Goal: Task Accomplishment & Management: Complete application form

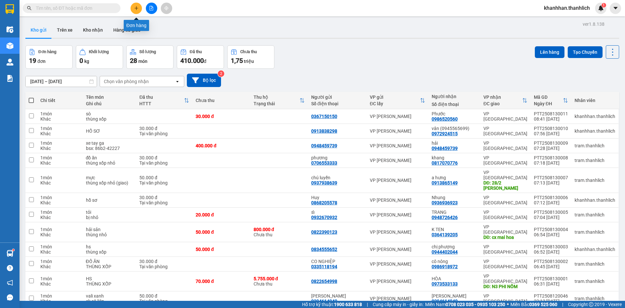
click at [140, 7] on button at bounding box center [136, 8] width 11 height 11
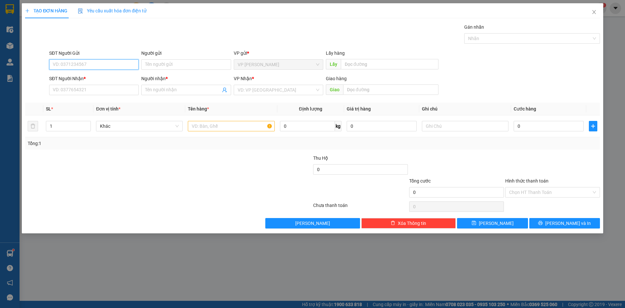
click at [100, 59] on input "SĐT Người Gửi" at bounding box center [94, 64] width 90 height 10
click at [84, 79] on div "0392437565" at bounding box center [94, 77] width 82 height 7
type input "0392437565"
type input "0866154797"
type input "A HÒA"
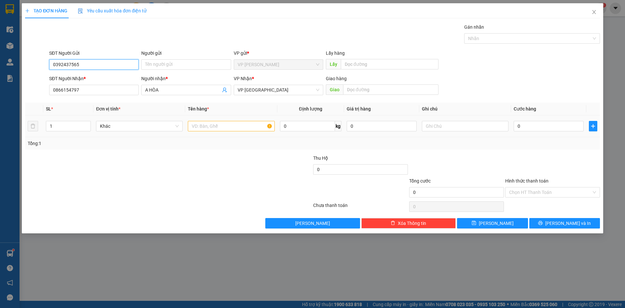
type input "0392437565"
click at [224, 125] on input "text" at bounding box center [231, 126] width 87 height 10
type input "D"
type input "Đ"
type input "D"
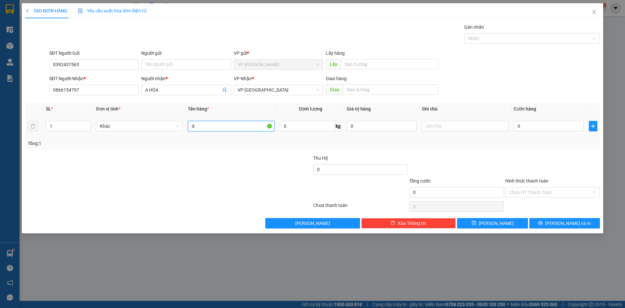
type input "d"
type input "đồ ăn"
click at [464, 127] on input "text" at bounding box center [465, 126] width 87 height 10
type input "bị xanh"
click at [547, 123] on input "0" at bounding box center [549, 126] width 70 height 10
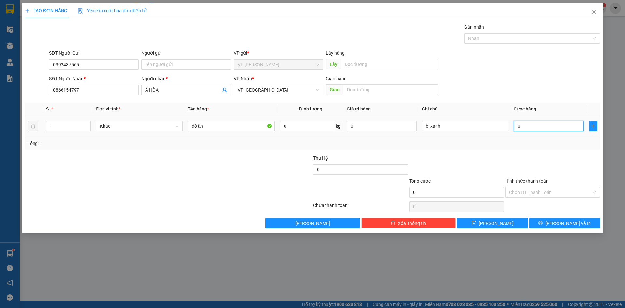
type input "4"
type input "40"
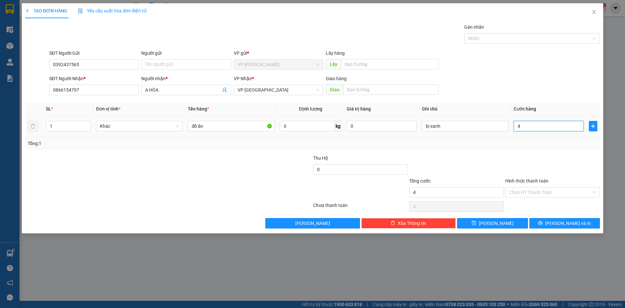
type input "40"
type input "400"
type input "4.000"
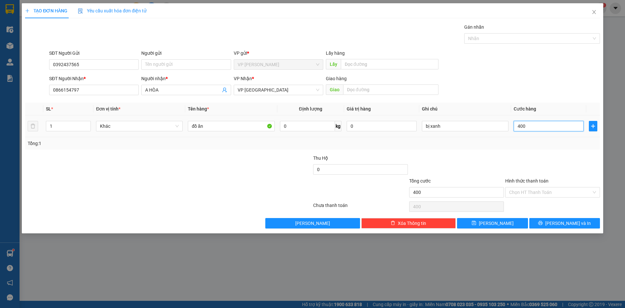
type input "4.000"
type input "40.000"
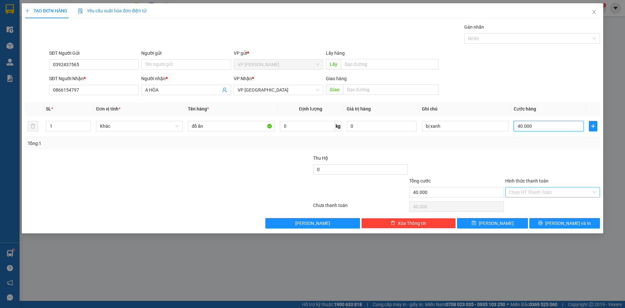
type input "40.000"
click at [527, 192] on input "Hình thức thanh toán" at bounding box center [550, 192] width 82 height 10
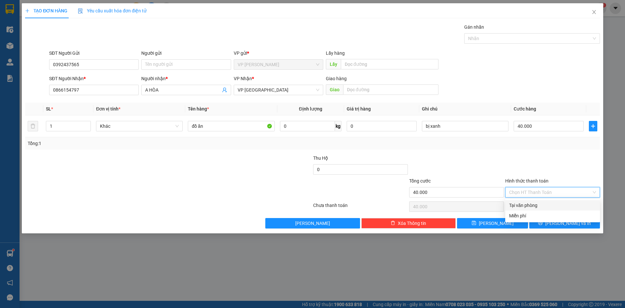
click at [530, 204] on div "Tại văn phòng" at bounding box center [552, 204] width 87 height 7
type input "0"
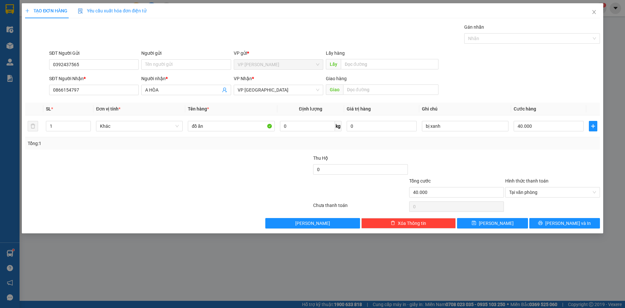
click at [494, 230] on div "TẠO ĐƠN HÀNG Yêu cầu xuất hóa đơn điện tử Transit Pickup Surcharge Ids Transit …" at bounding box center [312, 118] width 581 height 230
click at [493, 227] on button "[PERSON_NAME]" at bounding box center [492, 223] width 71 height 10
type input "0"
click at [593, 7] on span "Close" at bounding box center [594, 12] width 18 height 18
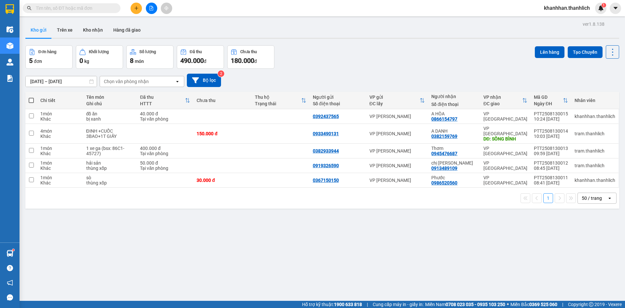
click at [68, 8] on input "text" at bounding box center [74, 8] width 77 height 7
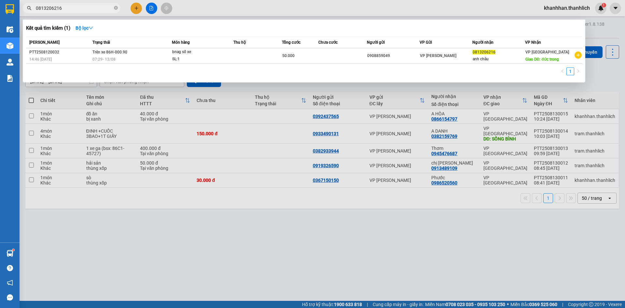
type input "0813206216"
click at [189, 11] on div at bounding box center [312, 154] width 625 height 308
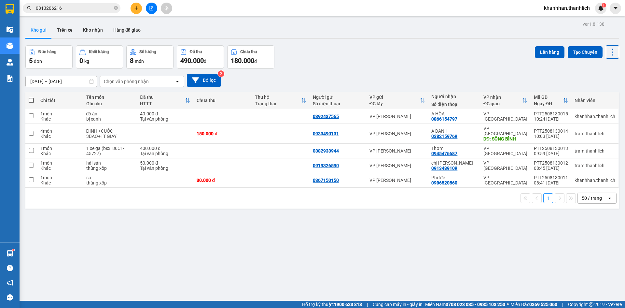
click at [139, 10] on button at bounding box center [136, 8] width 11 height 11
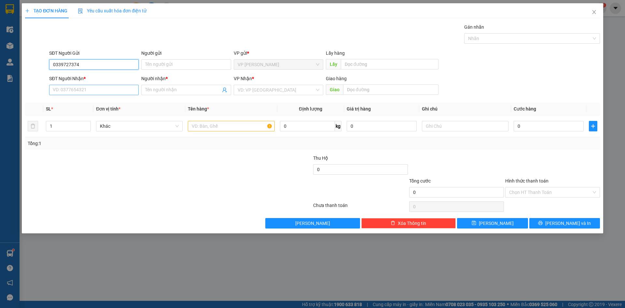
type input "0339727374"
click at [66, 88] on input "SĐT Người Nhận *" at bounding box center [94, 90] width 90 height 10
type input "0363767374"
click at [100, 102] on div "0363767374 - thinh" at bounding box center [94, 102] width 82 height 7
type input "thinh"
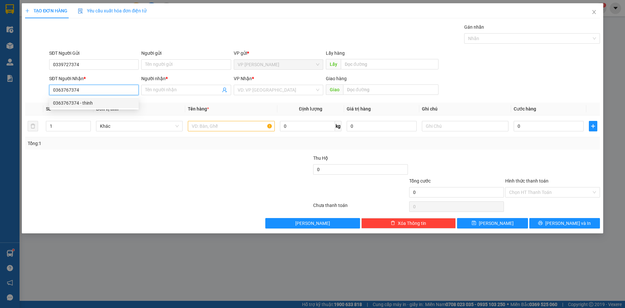
type input "tdc ba hữu"
type input "0363767374"
click at [205, 126] on input "text" at bounding box center [231, 126] width 87 height 10
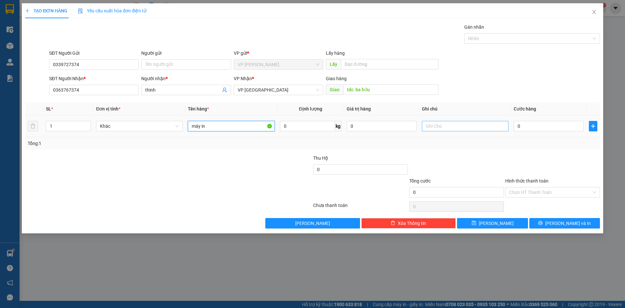
type input "máy in"
click at [439, 126] on input "text" at bounding box center [465, 126] width 87 height 10
type input "bọc trắng"
click at [548, 123] on input "0" at bounding box center [549, 126] width 70 height 10
type input "5"
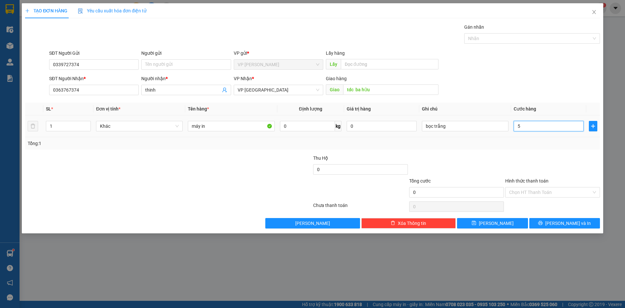
type input "5"
type input "50"
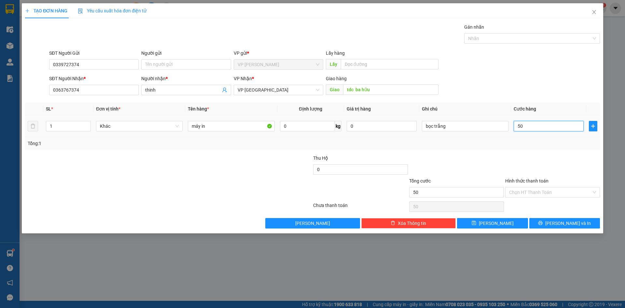
type input "500"
type input "5.000"
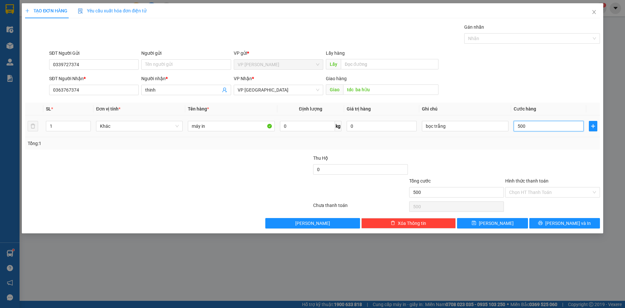
type input "5.000"
type input "50.000"
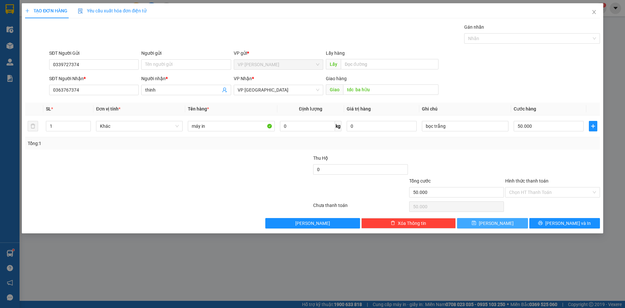
click at [506, 222] on button "[PERSON_NAME]" at bounding box center [492, 223] width 71 height 10
type input "0"
click at [99, 58] on div "SĐT Người Gửi" at bounding box center [94, 54] width 90 height 10
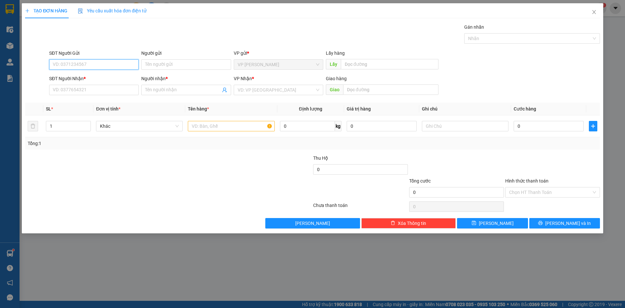
click at [98, 67] on input "SĐT Người Gửi" at bounding box center [94, 64] width 90 height 10
type input "0783599483"
click at [94, 85] on input "SĐT Người Nhận *" at bounding box center [94, 90] width 90 height 10
type input "0943509639"
click at [180, 82] on div "Người nhận *" at bounding box center [186, 80] width 90 height 10
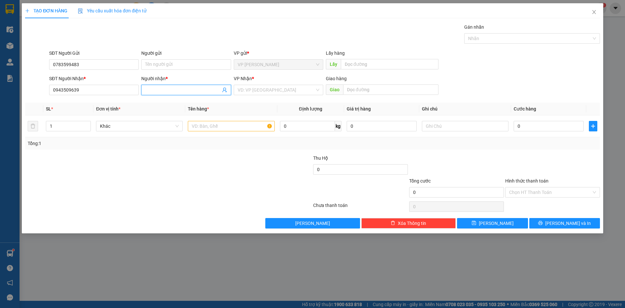
click at [176, 88] on input "Người nhận *" at bounding box center [182, 89] width 75 height 7
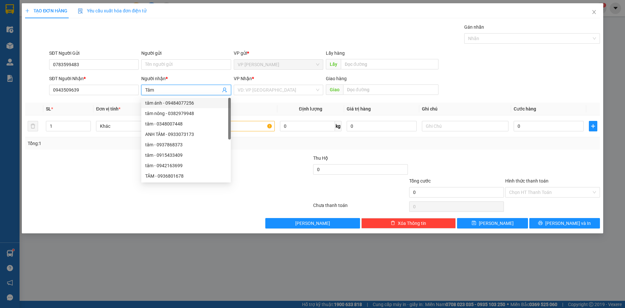
click at [189, 91] on input "Tâm" at bounding box center [182, 89] width 75 height 7
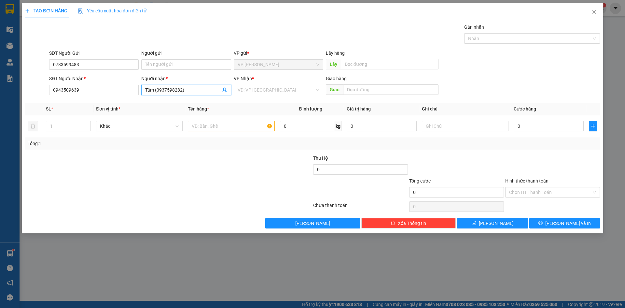
click at [153, 89] on input "Tâm (0937598282)" at bounding box center [182, 89] width 75 height 7
click at [157, 61] on input "Người gửi" at bounding box center [186, 64] width 90 height 10
click at [153, 91] on input "Trúc (0937598282)" at bounding box center [182, 89] width 75 height 7
click at [156, 90] on input "Tâm (0937598282)" at bounding box center [182, 89] width 75 height 7
type input "Tâm (Trúc: 0937598282)"
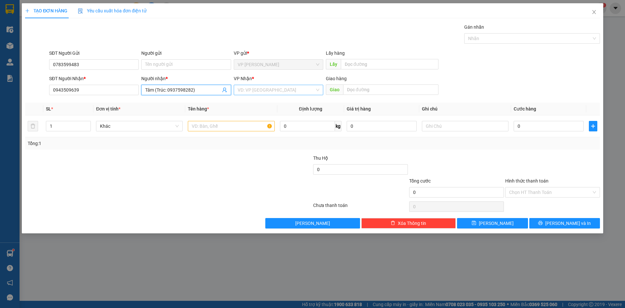
click at [275, 91] on input "search" at bounding box center [276, 90] width 77 height 10
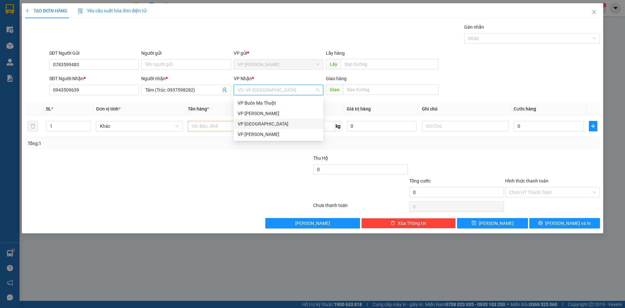
click at [260, 121] on div "VP [GEOGRAPHIC_DATA]" at bounding box center [279, 123] width 82 height 7
click at [223, 129] on input "text" at bounding box center [231, 126] width 87 height 10
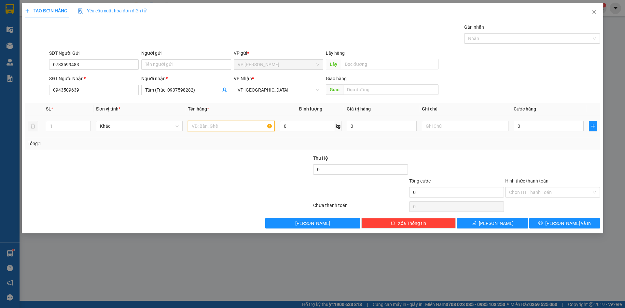
type input "d"
type input "f"
type input "hồ sơ"
click at [533, 128] on input "0" at bounding box center [549, 126] width 70 height 10
type input "3"
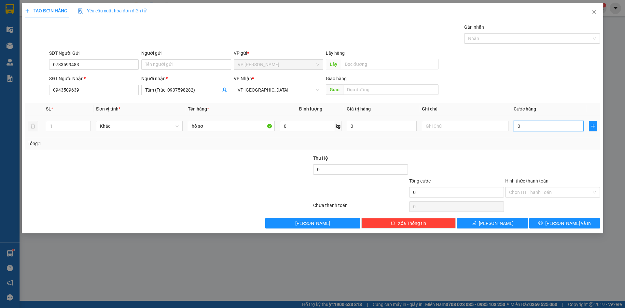
type input "3"
type input "30"
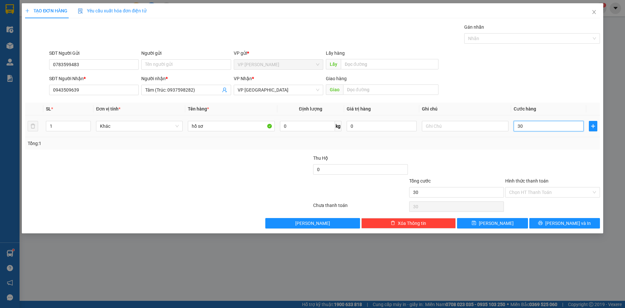
type input "300"
type input "3.000"
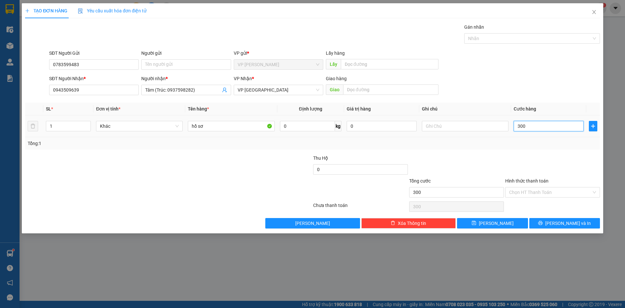
type input "3.000"
type input "30.000"
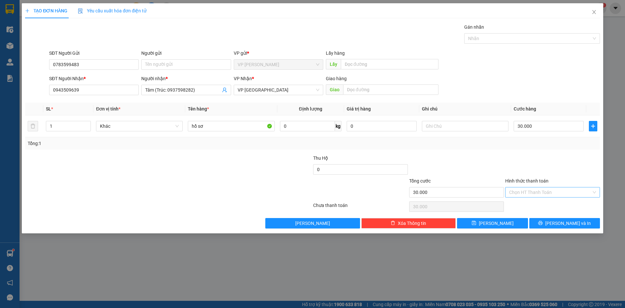
click at [542, 192] on input "Hình thức thanh toán" at bounding box center [550, 192] width 82 height 10
click at [539, 206] on div "Tại văn phòng" at bounding box center [552, 204] width 87 height 7
type input "0"
click at [504, 225] on button "[PERSON_NAME]" at bounding box center [492, 223] width 71 height 10
type input "0"
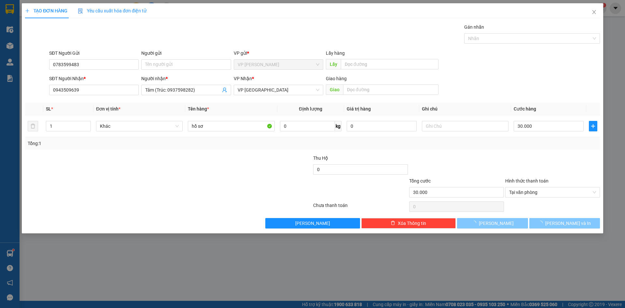
type input "0"
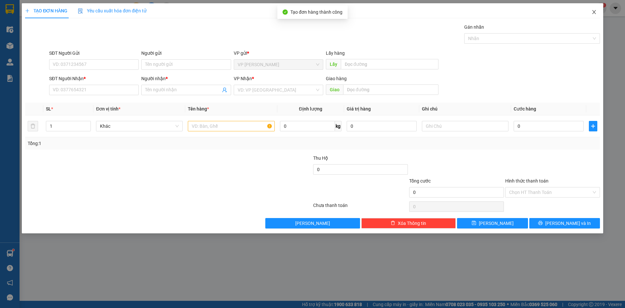
click at [593, 13] on icon "close" at bounding box center [593, 11] width 5 height 5
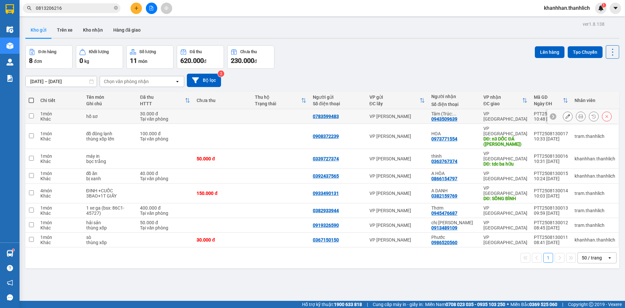
click at [565, 116] on icon at bounding box center [567, 116] width 5 height 5
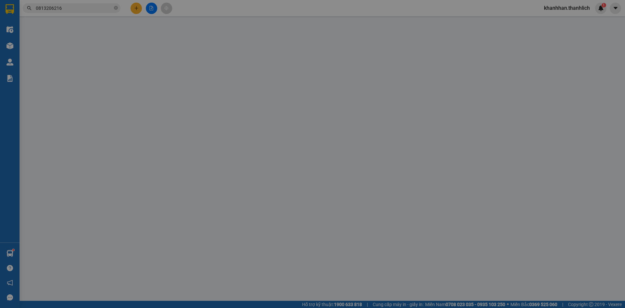
type input "0783599483"
type input "0943509639"
type input "30.000"
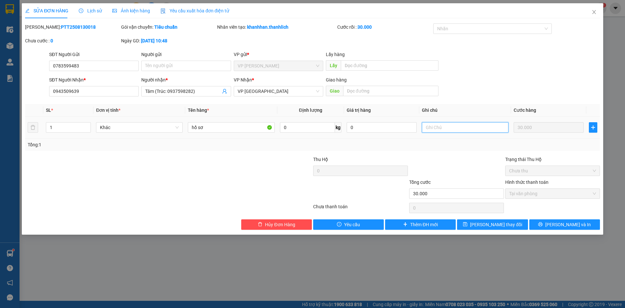
click at [450, 131] on input "text" at bounding box center [465, 127] width 87 height 10
type input "gửi chuyến 11h00"
click at [508, 222] on span "[PERSON_NAME] thay đổi" at bounding box center [496, 224] width 52 height 7
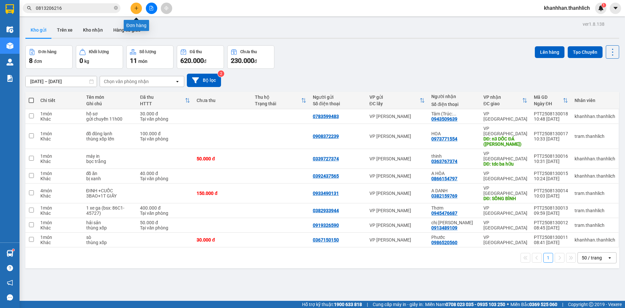
click at [134, 3] on button at bounding box center [136, 8] width 11 height 11
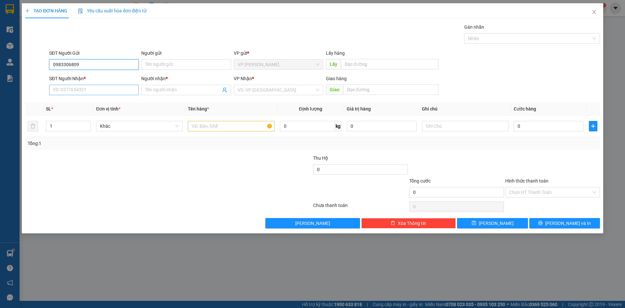
type input "0983306809"
click at [104, 89] on input "SĐT Người Nhận *" at bounding box center [94, 90] width 90 height 10
type input "0919971278"
click at [173, 90] on input "Người nhận *" at bounding box center [182, 89] width 75 height 7
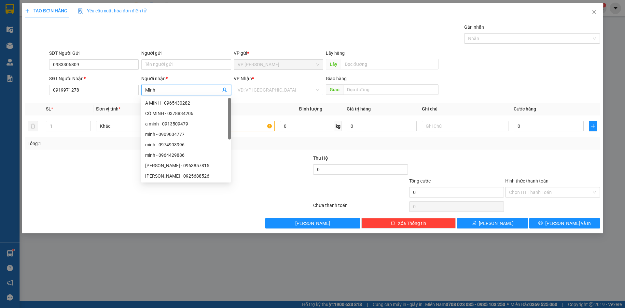
type input "Minh"
click at [289, 88] on input "search" at bounding box center [276, 90] width 77 height 10
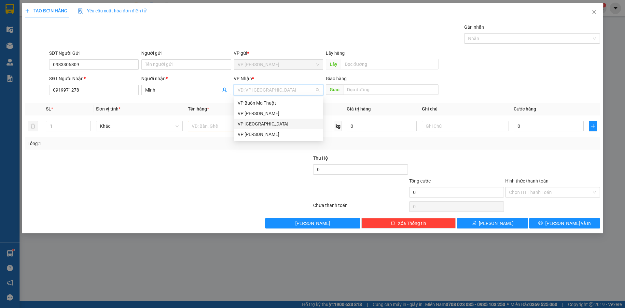
click at [270, 126] on div "VP [GEOGRAPHIC_DATA]" at bounding box center [279, 123] width 82 height 7
click at [233, 126] on input "text" at bounding box center [231, 126] width 87 height 10
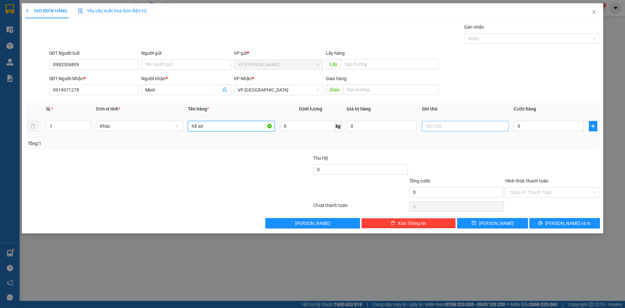
type input "hồ sơ"
click at [468, 125] on input "text" at bounding box center [465, 126] width 87 height 10
click at [537, 123] on input "0" at bounding box center [549, 126] width 70 height 10
type input "3"
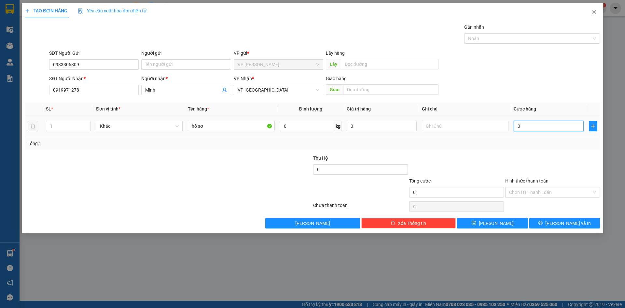
type input "3"
type input "30"
type input "300"
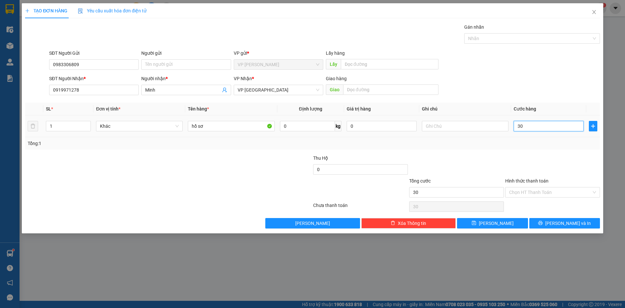
type input "300"
type input "3.000"
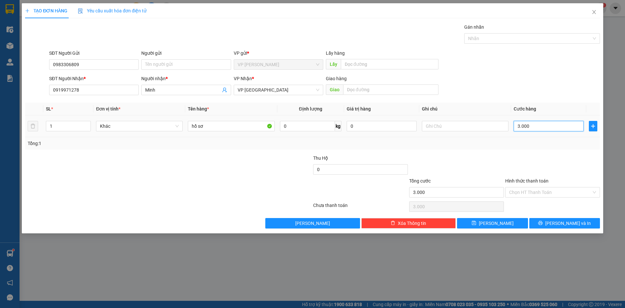
type input "30.000"
click at [518, 195] on input "Hình thức thanh toán" at bounding box center [550, 192] width 82 height 10
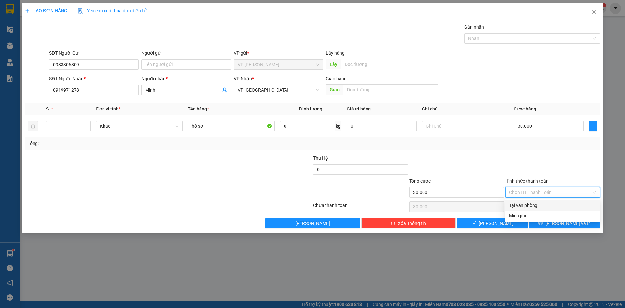
click at [521, 202] on div "Tại văn phòng" at bounding box center [552, 204] width 87 height 7
type input "0"
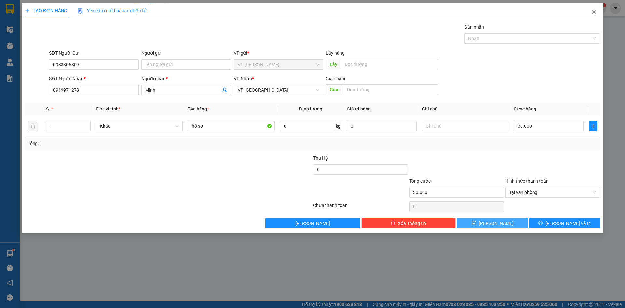
click at [504, 228] on button "[PERSON_NAME]" at bounding box center [492, 223] width 71 height 10
click at [502, 222] on button "[PERSON_NAME]" at bounding box center [492, 223] width 71 height 10
type input "0"
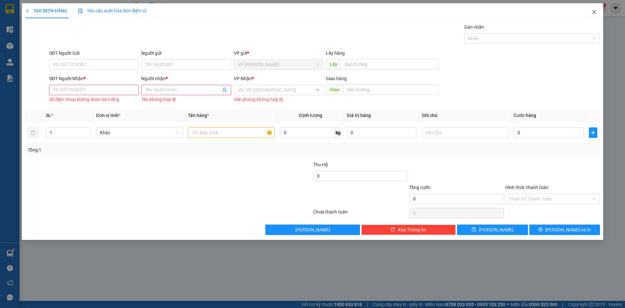
click at [593, 11] on icon "close" at bounding box center [594, 12] width 4 height 4
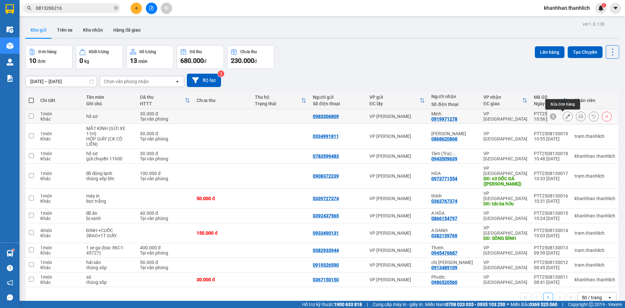
click at [565, 116] on icon at bounding box center [567, 116] width 5 height 5
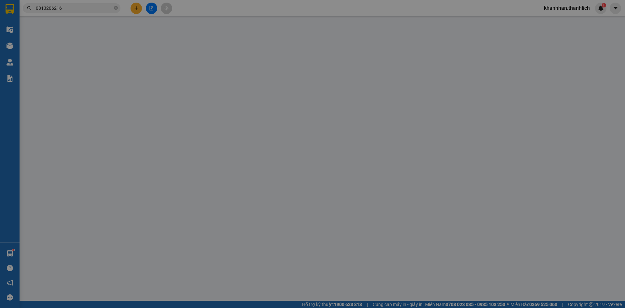
type input "0983306809"
type input "0919971278"
type input "30.000"
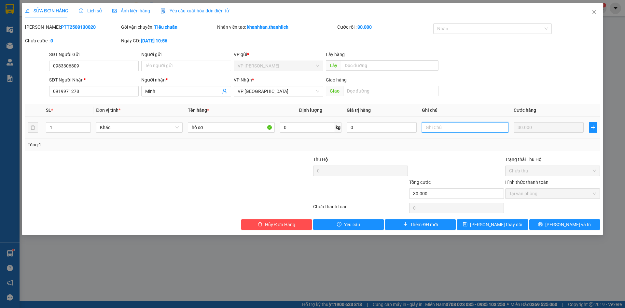
click at [451, 122] on input "text" at bounding box center [465, 127] width 87 height 10
type input "c"
type input "gửi chuyến 11h"
click at [496, 221] on span "[PERSON_NAME] thay đổi" at bounding box center [496, 224] width 52 height 7
